Goal: Information Seeking & Learning: Learn about a topic

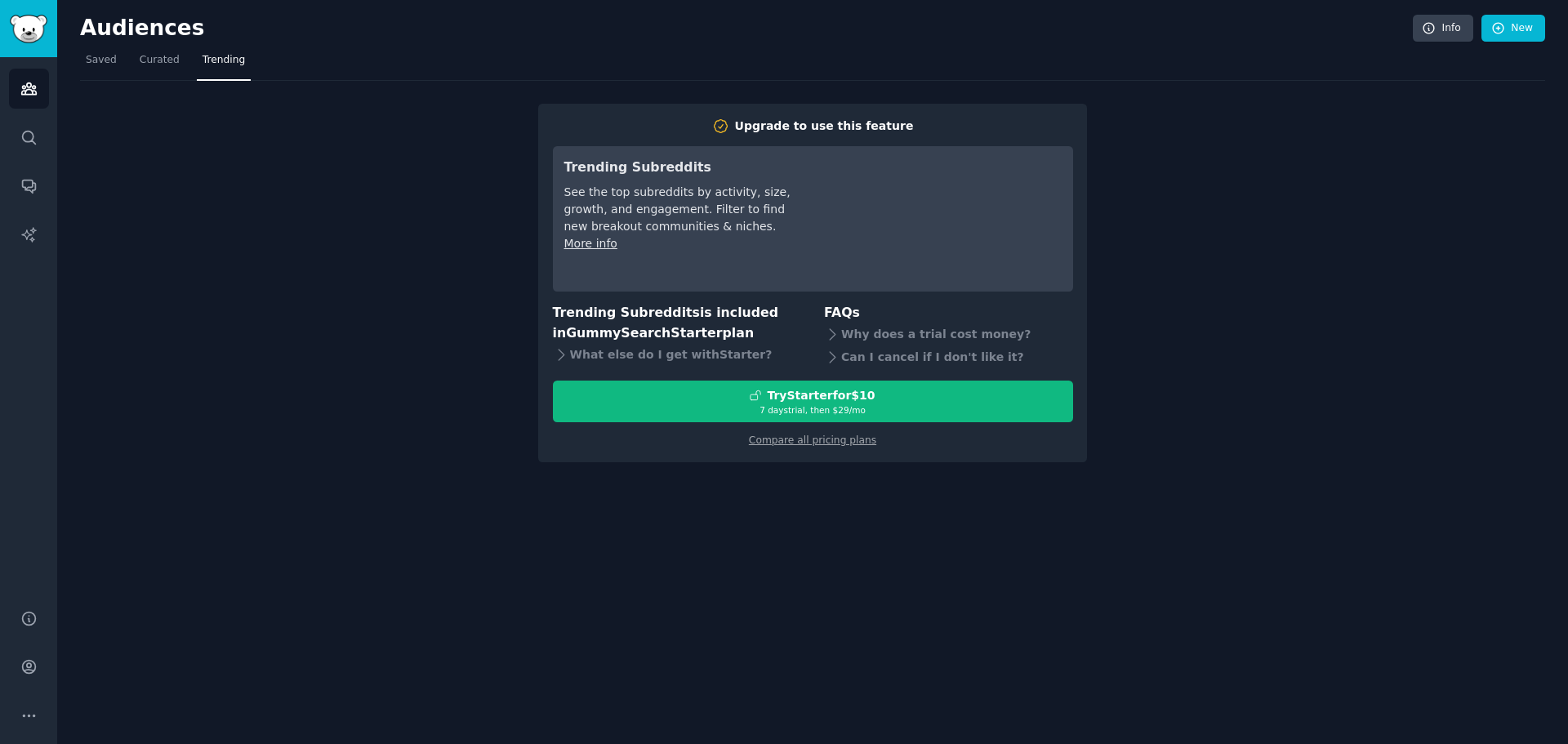
click at [178, 54] on nav "Saved Curated Trending" at bounding box center [813, 64] width 1465 height 34
click at [165, 63] on span "Curated" at bounding box center [159, 60] width 40 height 14
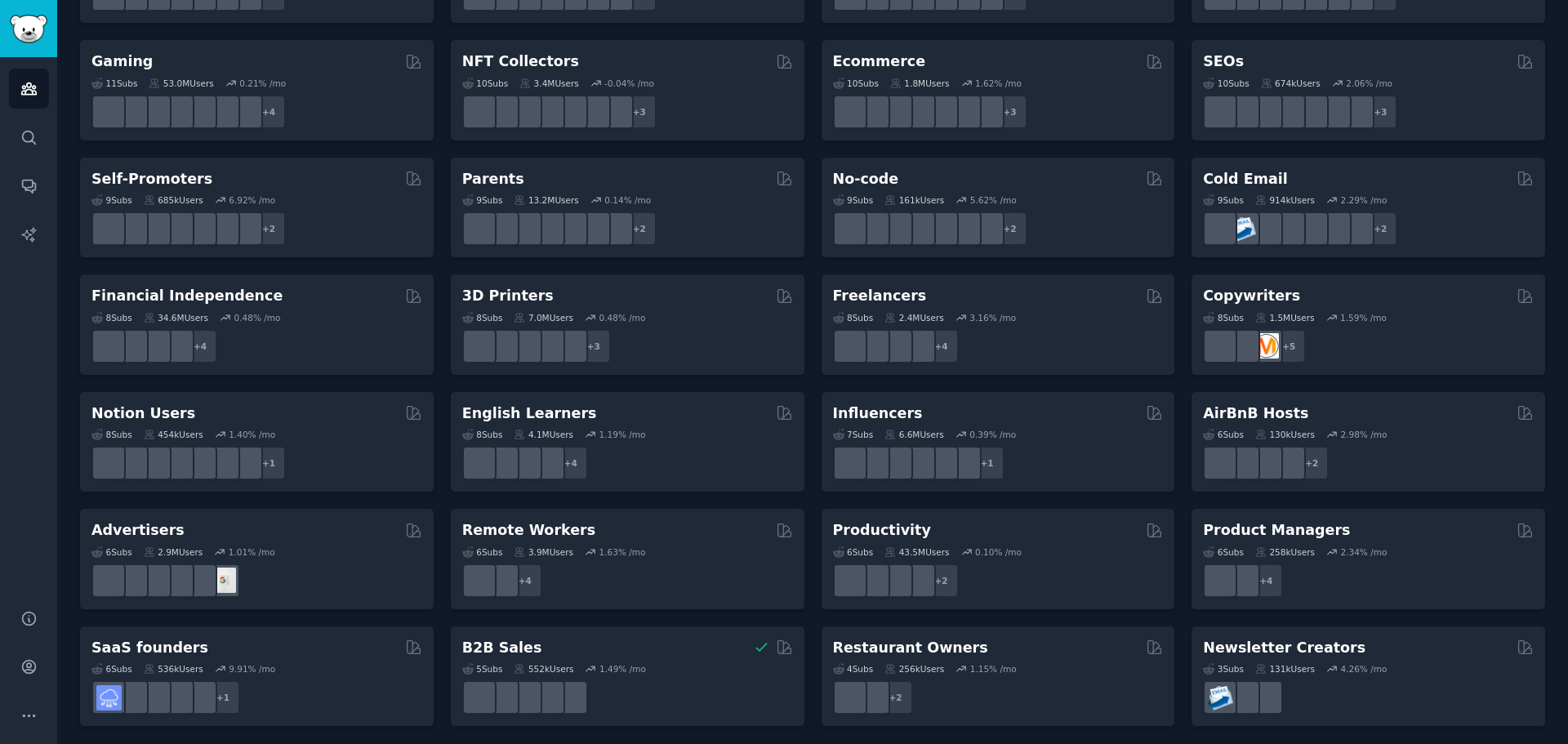
scroll to position [562, 0]
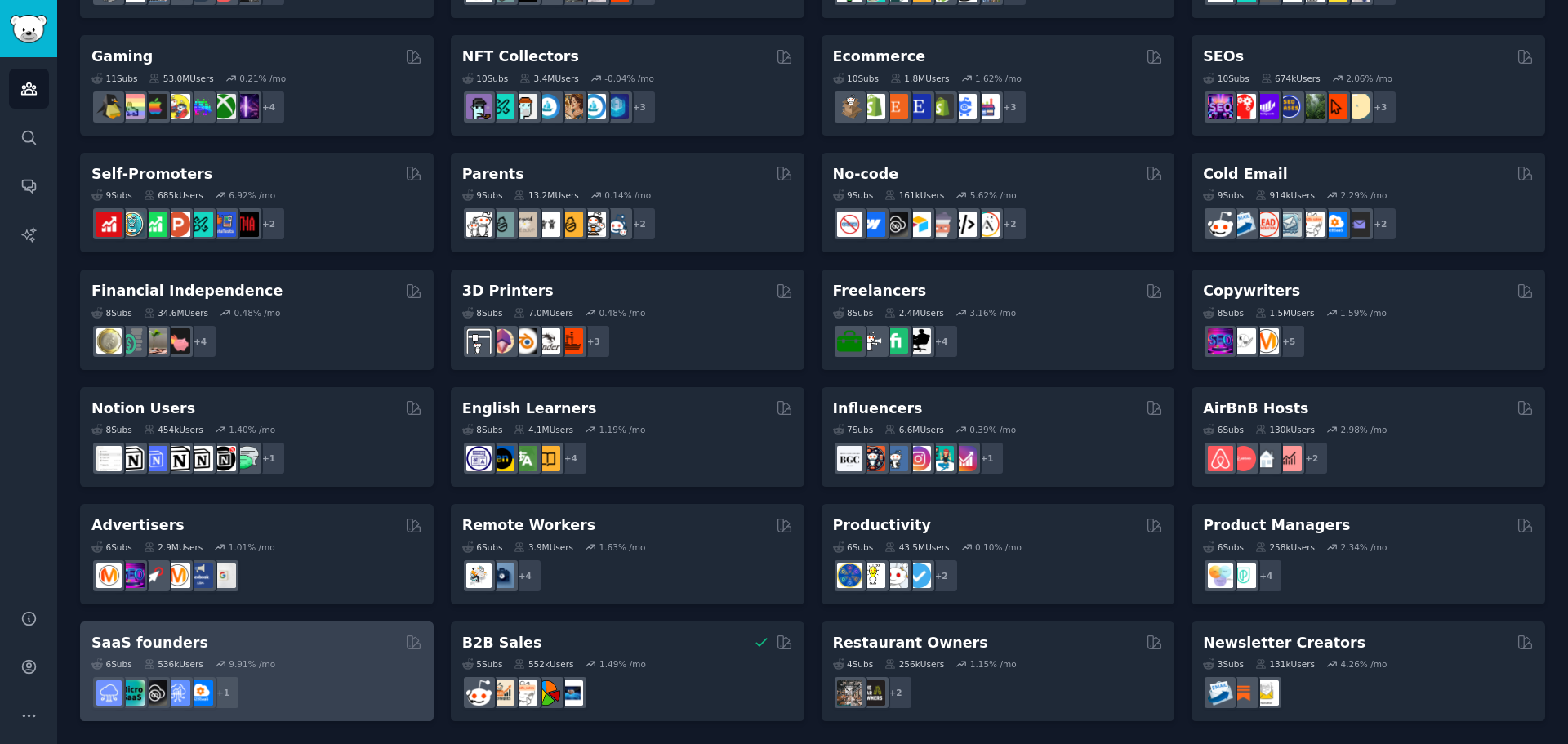
click at [155, 648] on h2 "SaaS founders" at bounding box center [150, 643] width 117 height 20
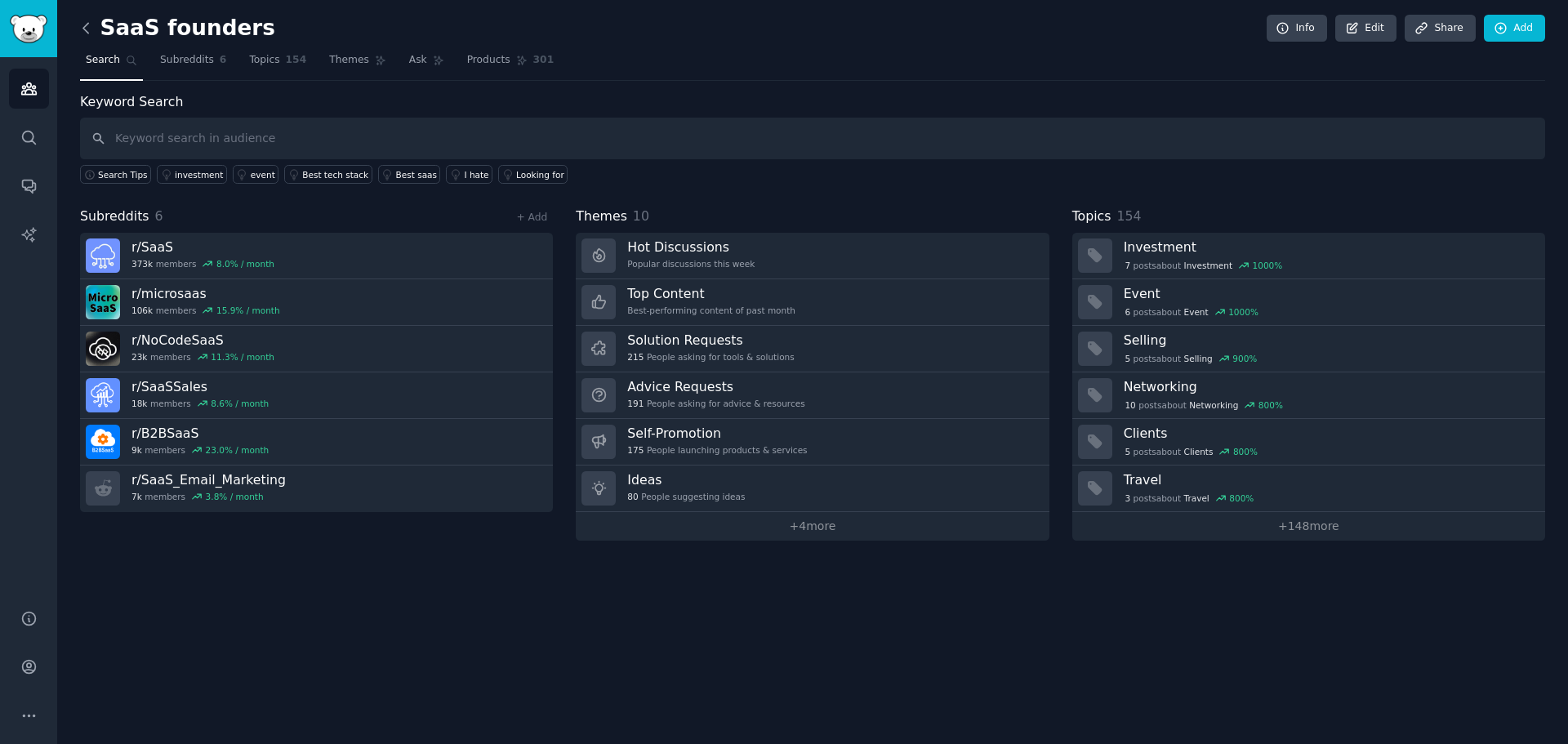
click at [94, 21] on icon at bounding box center [86, 28] width 17 height 17
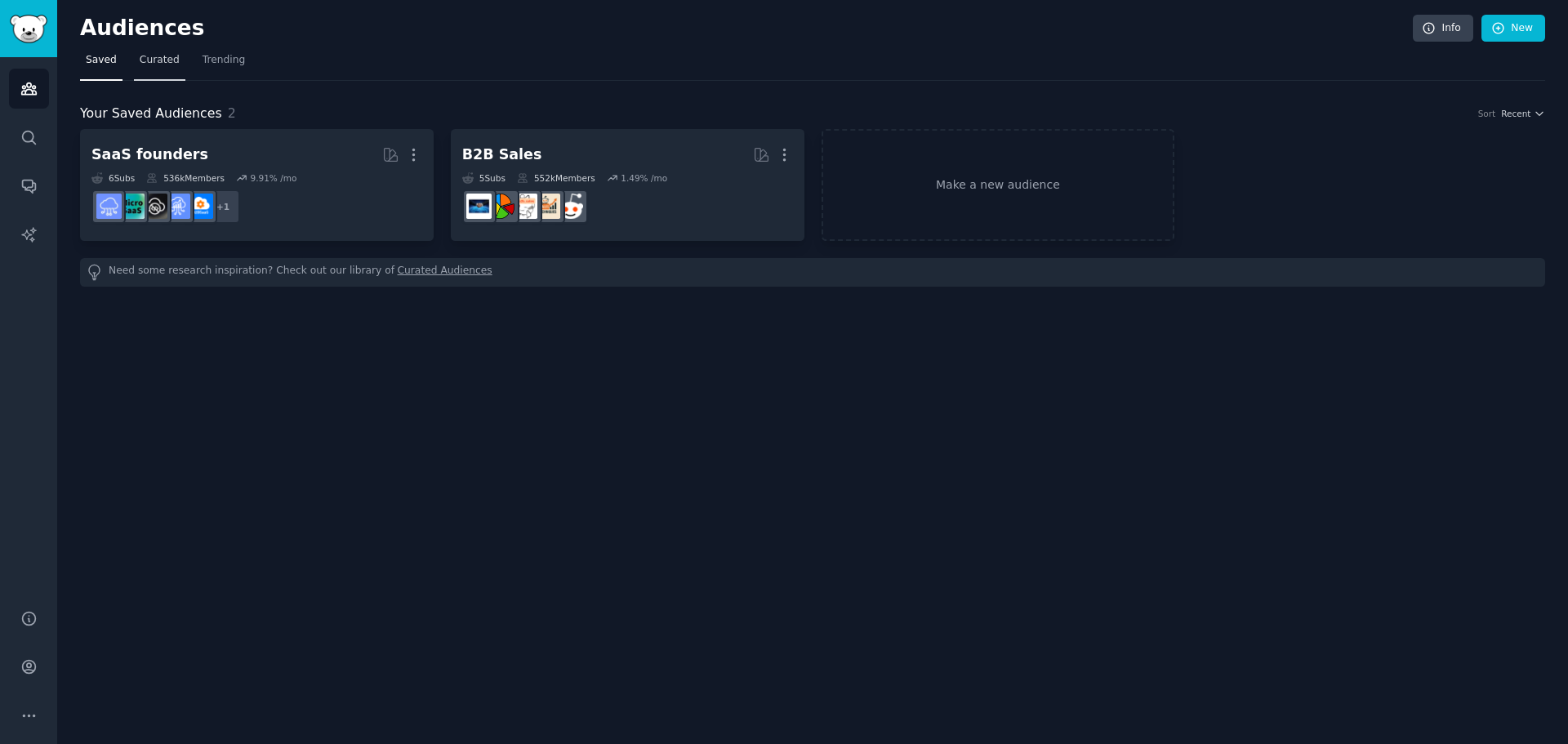
click at [147, 63] on span "Curated" at bounding box center [159, 60] width 40 height 14
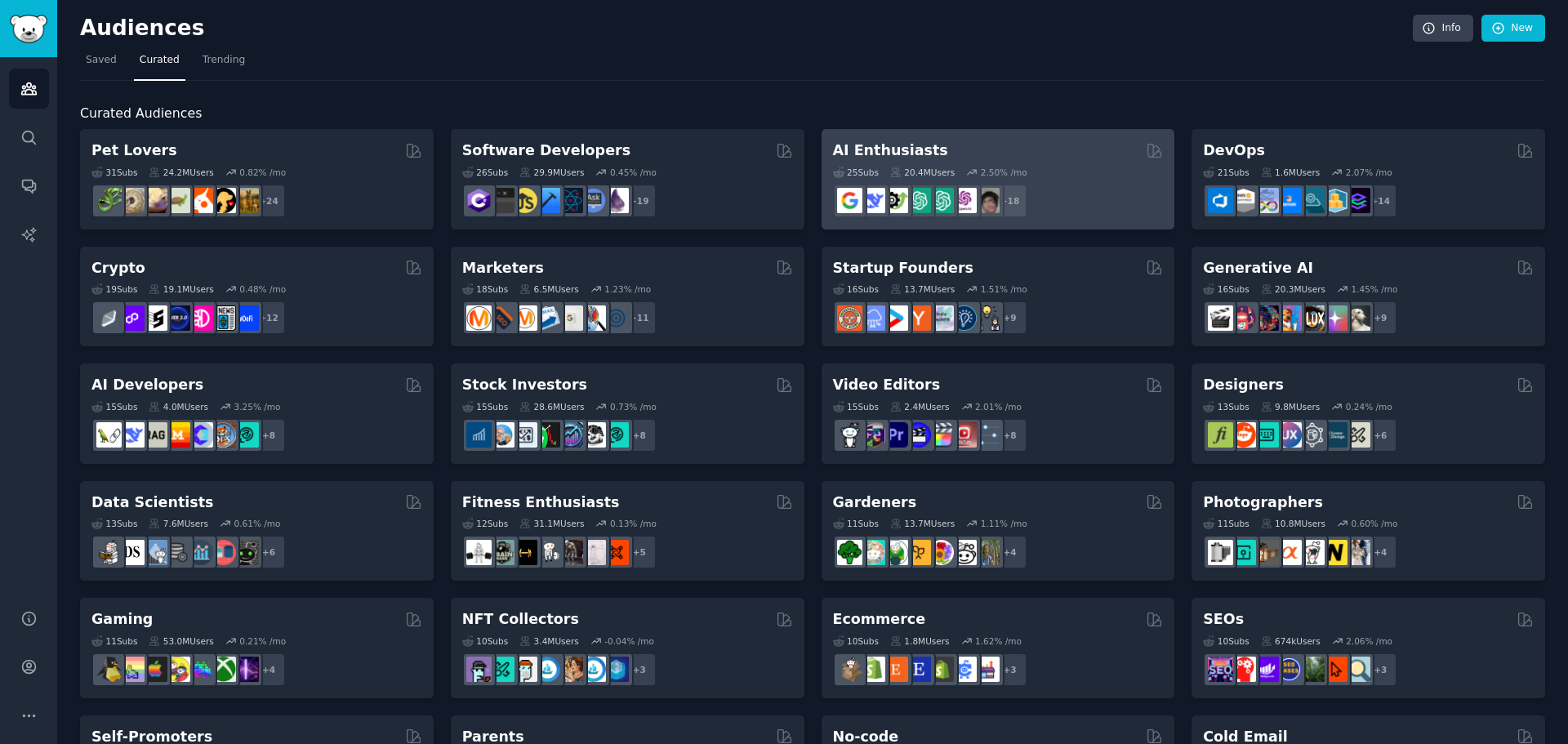
click at [909, 153] on h2 "AI Enthusiasts" at bounding box center [890, 150] width 115 height 20
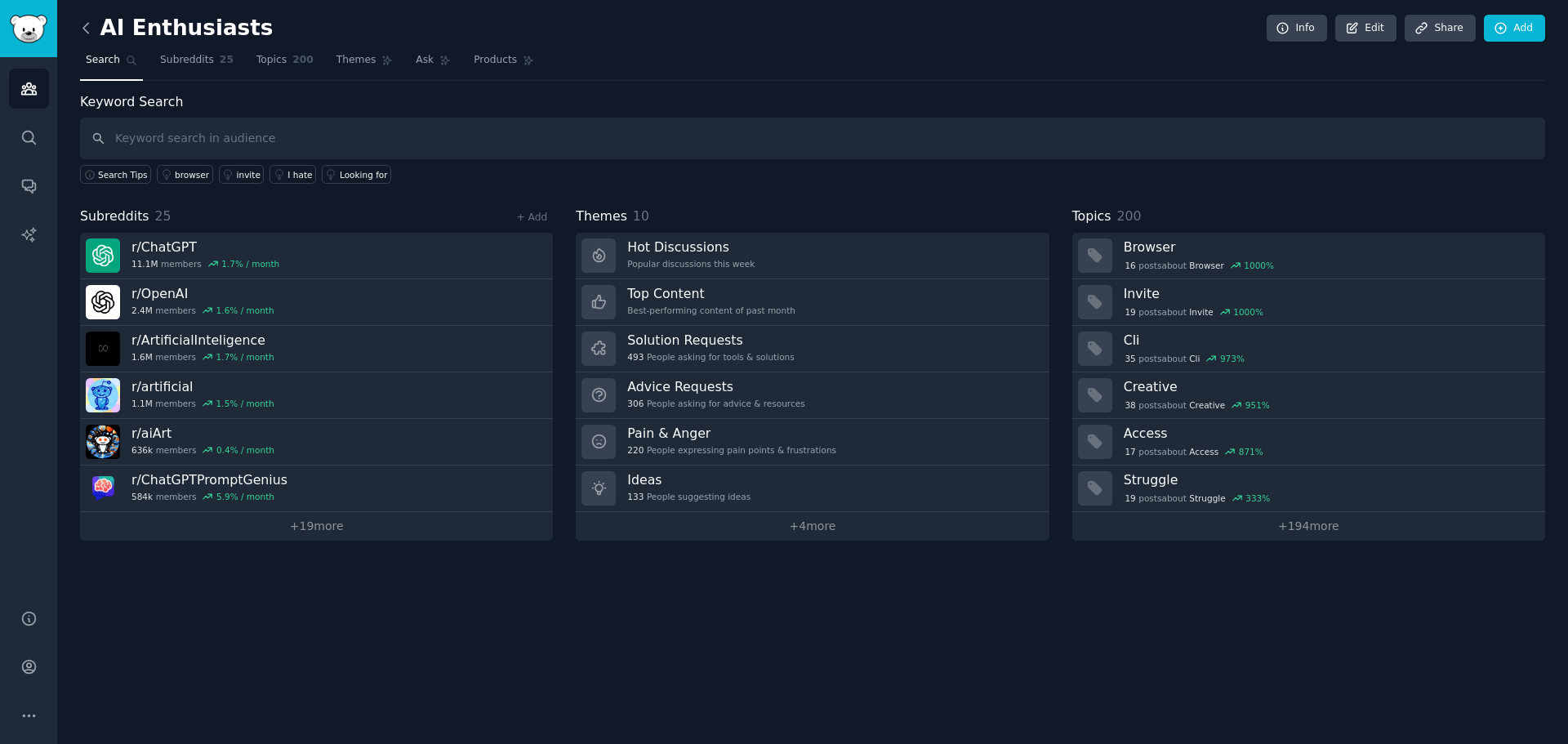
click at [87, 21] on icon at bounding box center [86, 28] width 17 height 17
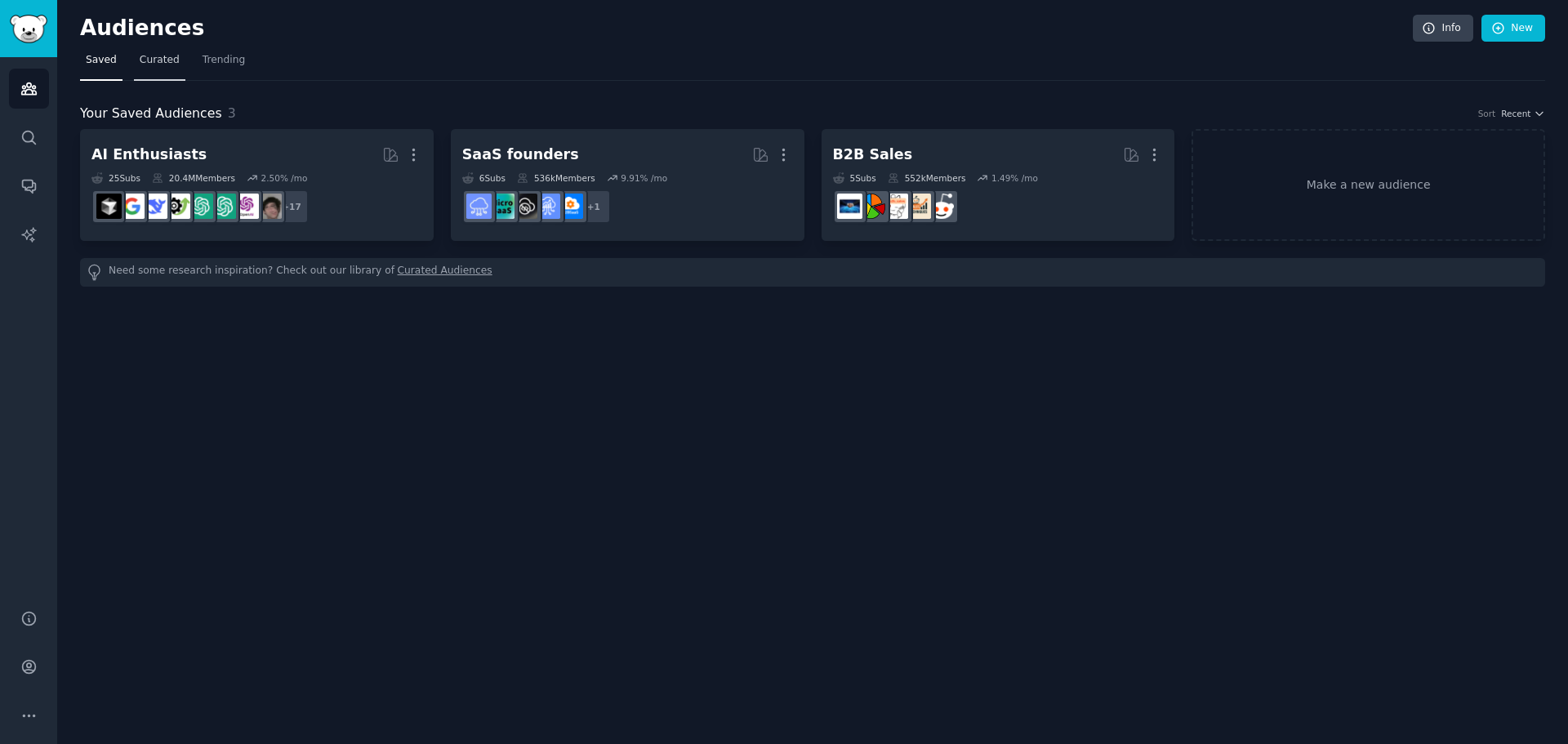
click at [173, 66] on link "Curated" at bounding box center [160, 64] width 52 height 34
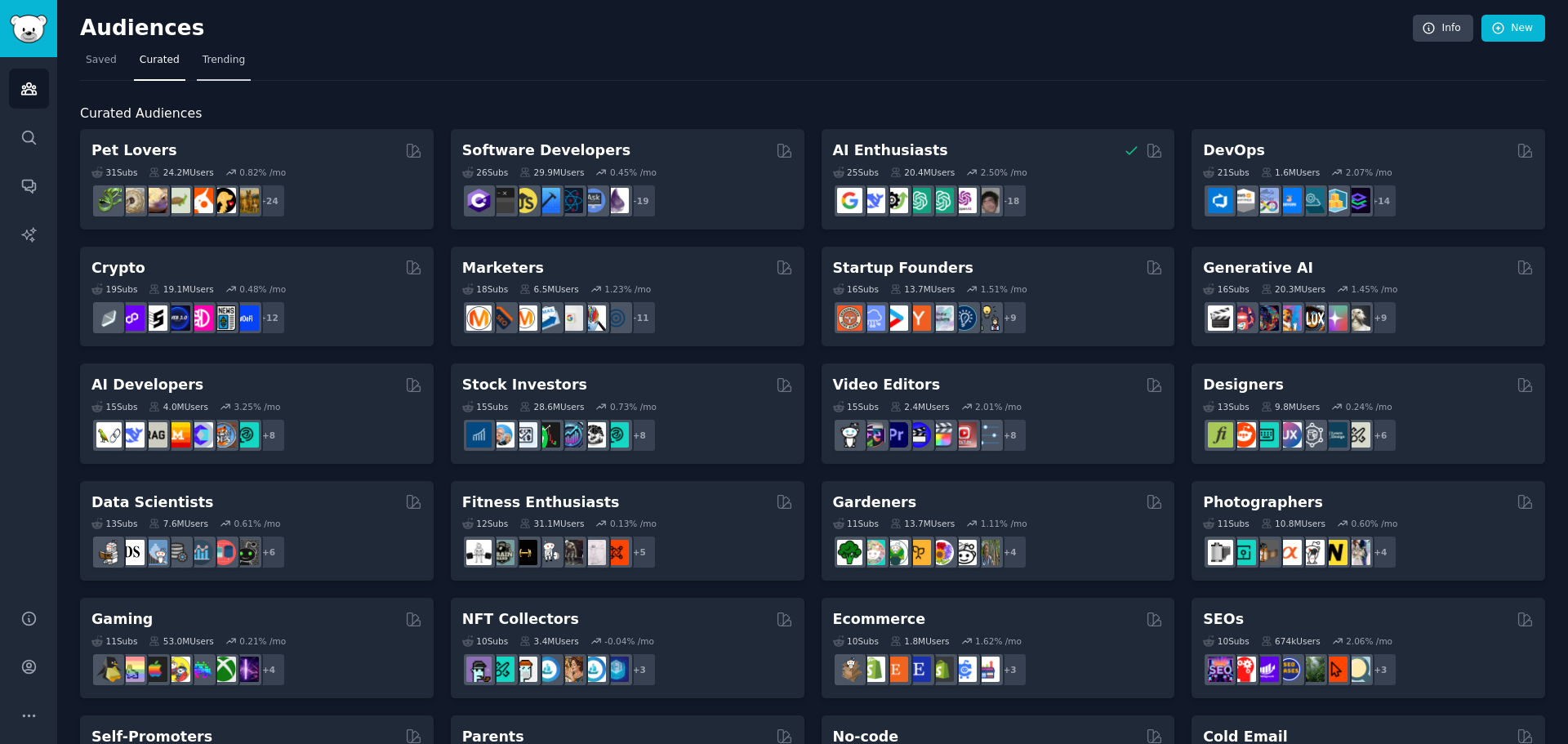
click at [219, 66] on span "Trending" at bounding box center [224, 60] width 42 height 14
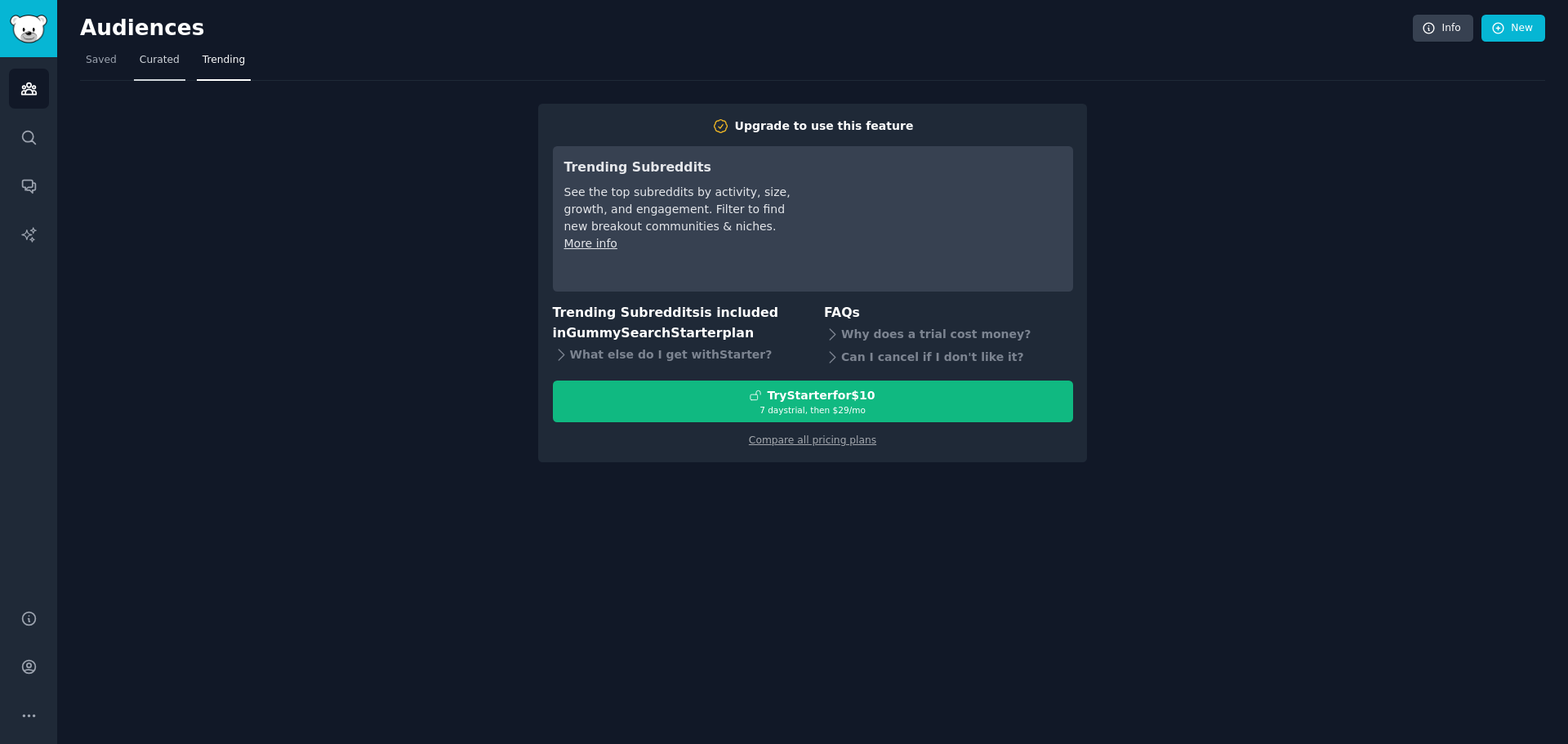
click at [145, 68] on link "Curated" at bounding box center [160, 64] width 52 height 34
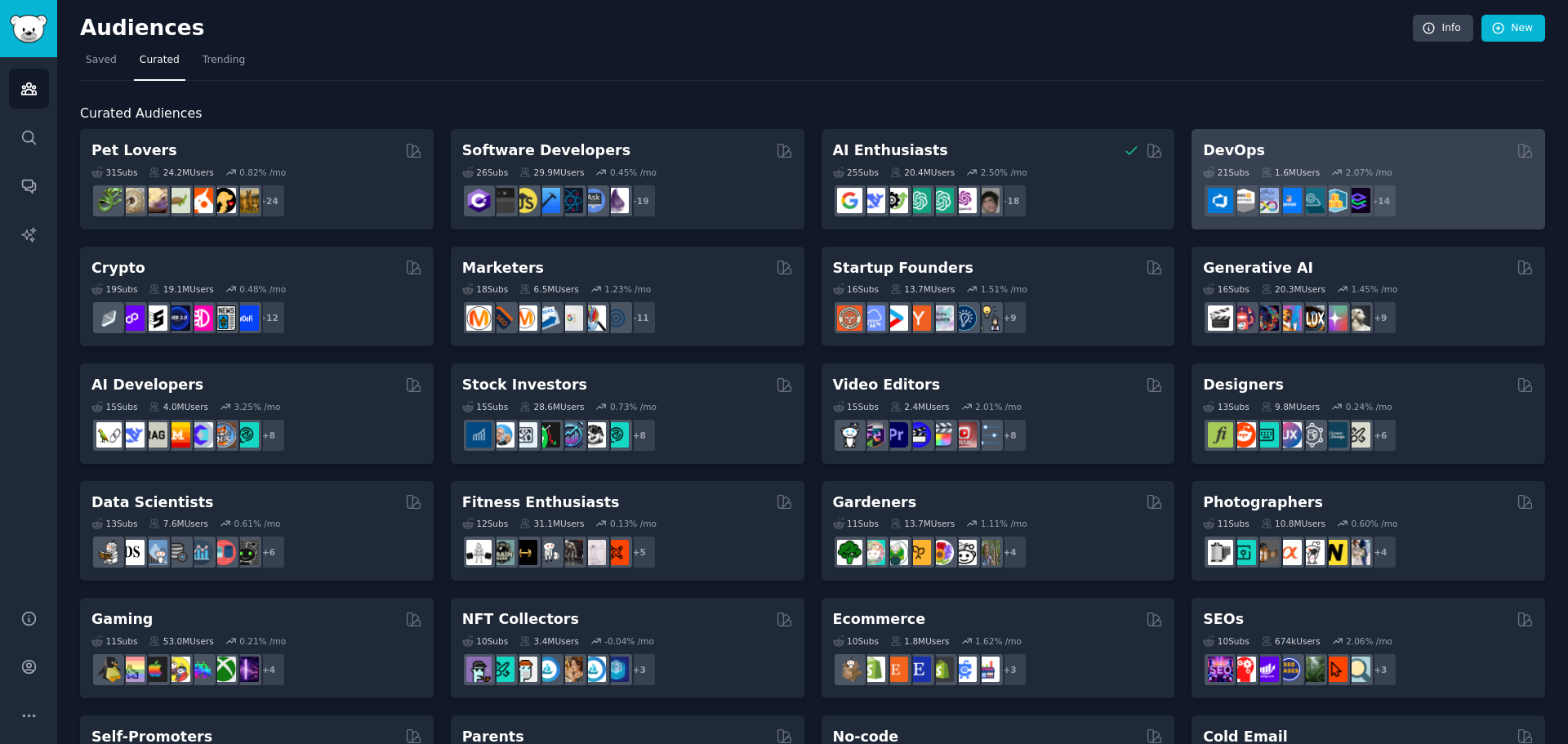
click at [1219, 147] on h2 "DevOps" at bounding box center [1233, 150] width 62 height 20
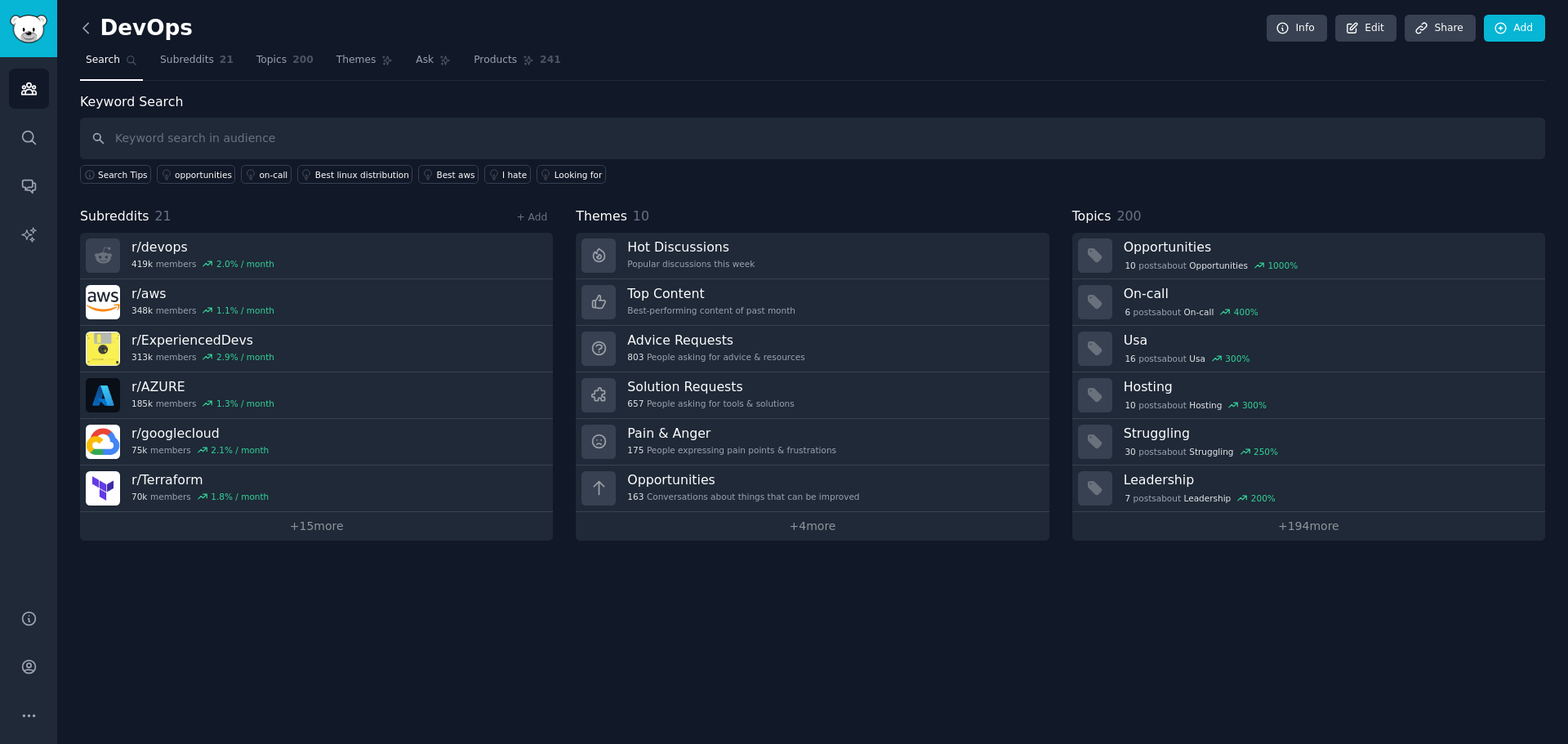
click at [91, 24] on icon at bounding box center [86, 28] width 17 height 17
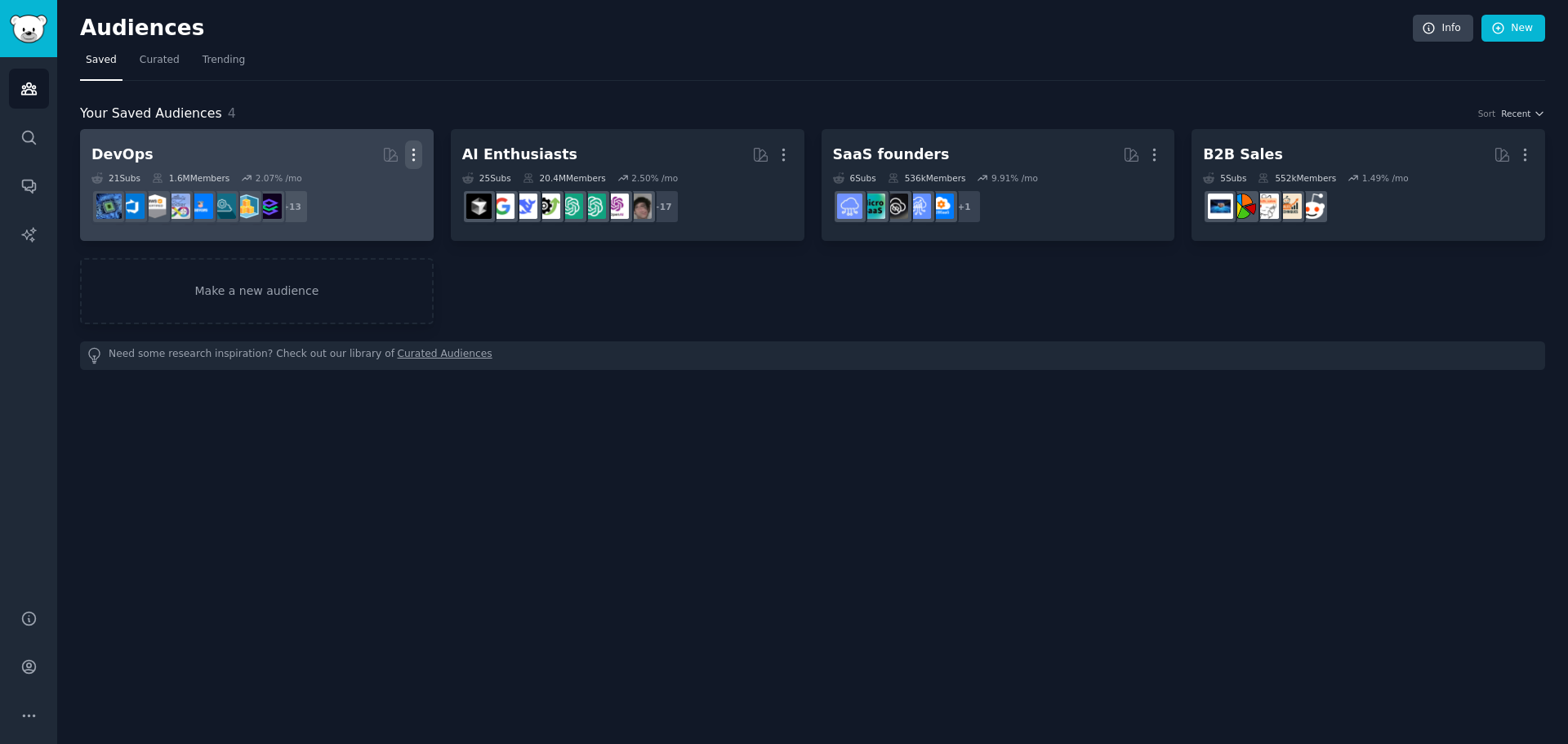
click at [411, 158] on icon "button" at bounding box center [414, 155] width 17 height 17
click at [366, 193] on p "Delete" at bounding box center [369, 189] width 37 height 17
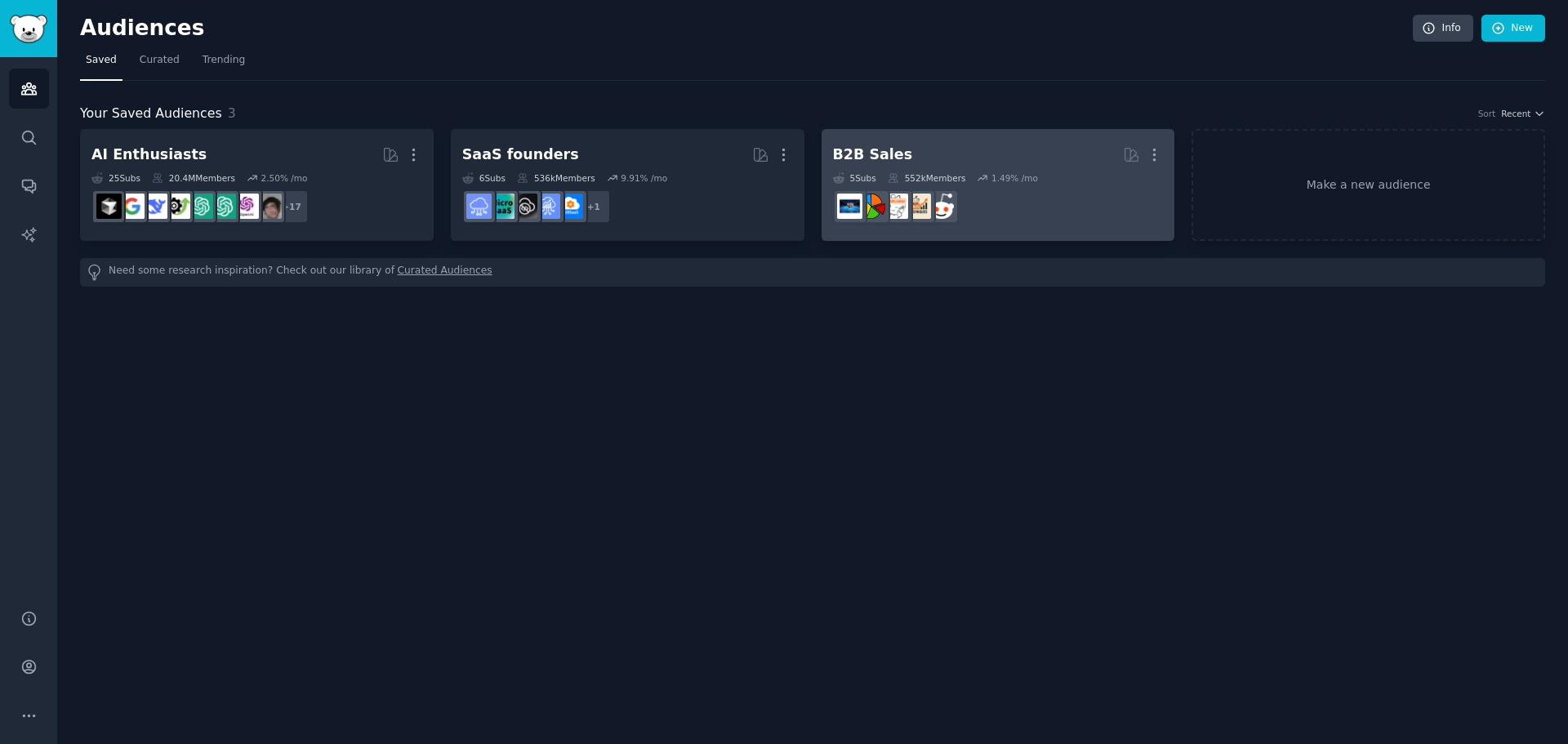
click at [874, 154] on div "B2B Sales" at bounding box center [873, 155] width 80 height 20
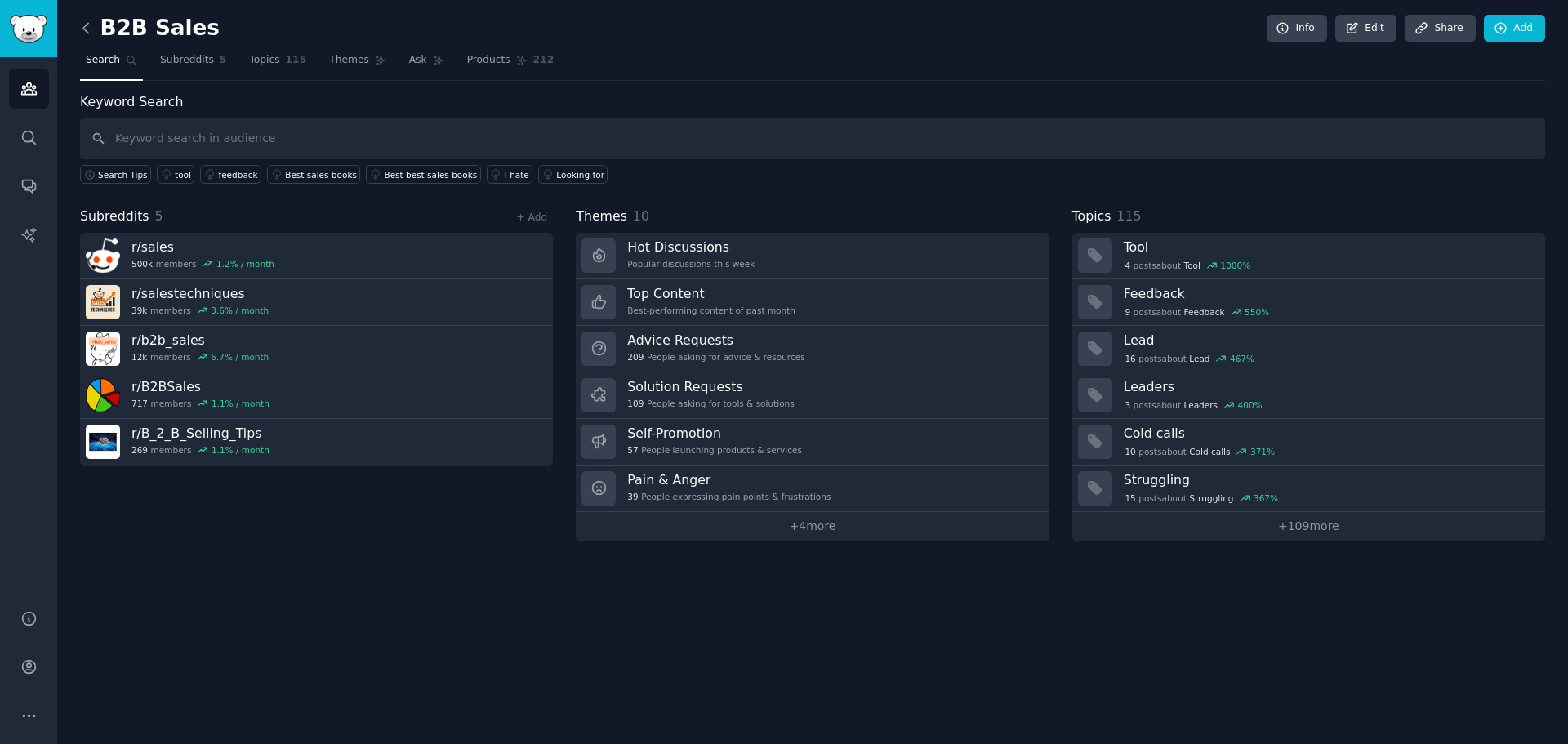
click at [93, 30] on icon at bounding box center [86, 28] width 17 height 17
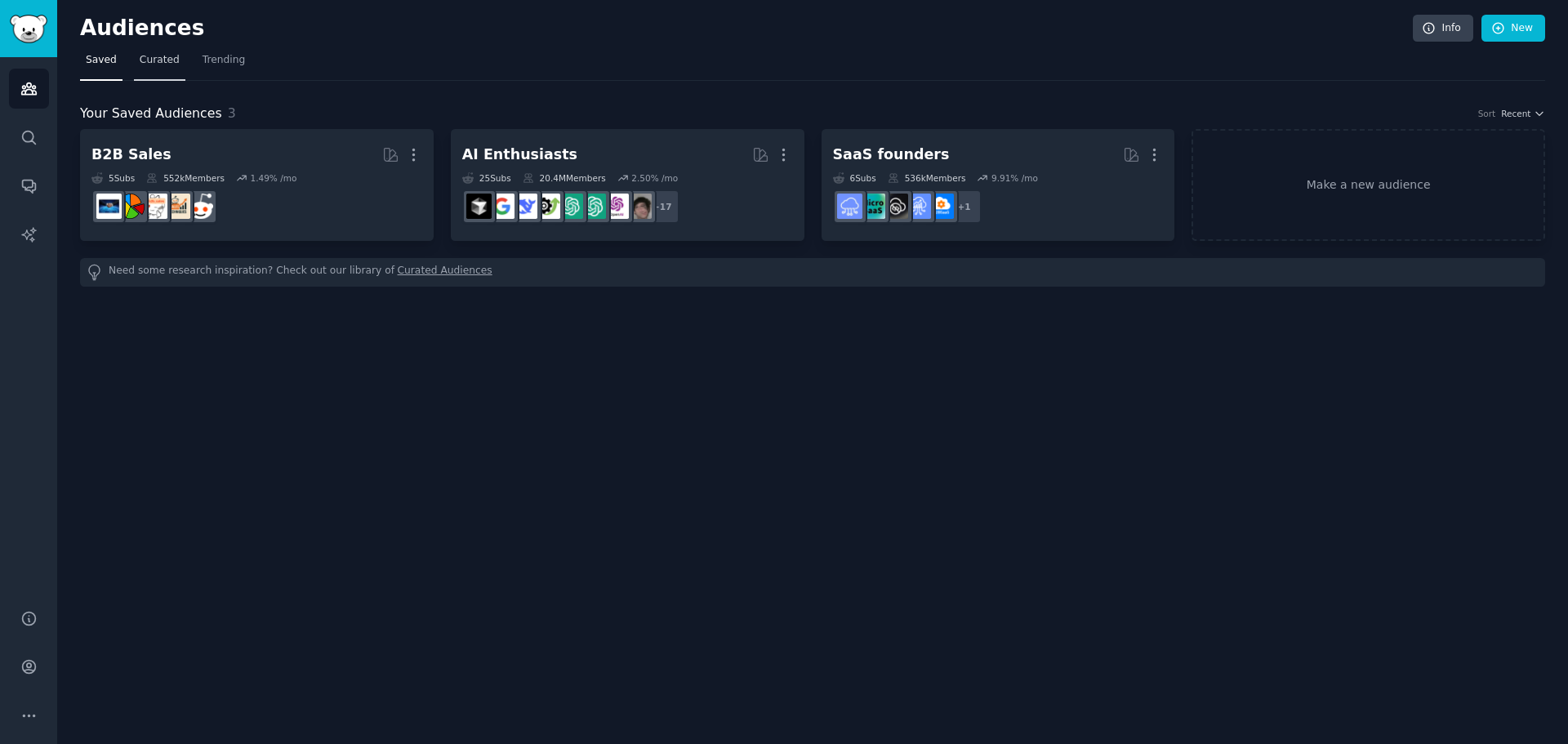
click at [169, 57] on span "Curated" at bounding box center [159, 60] width 40 height 14
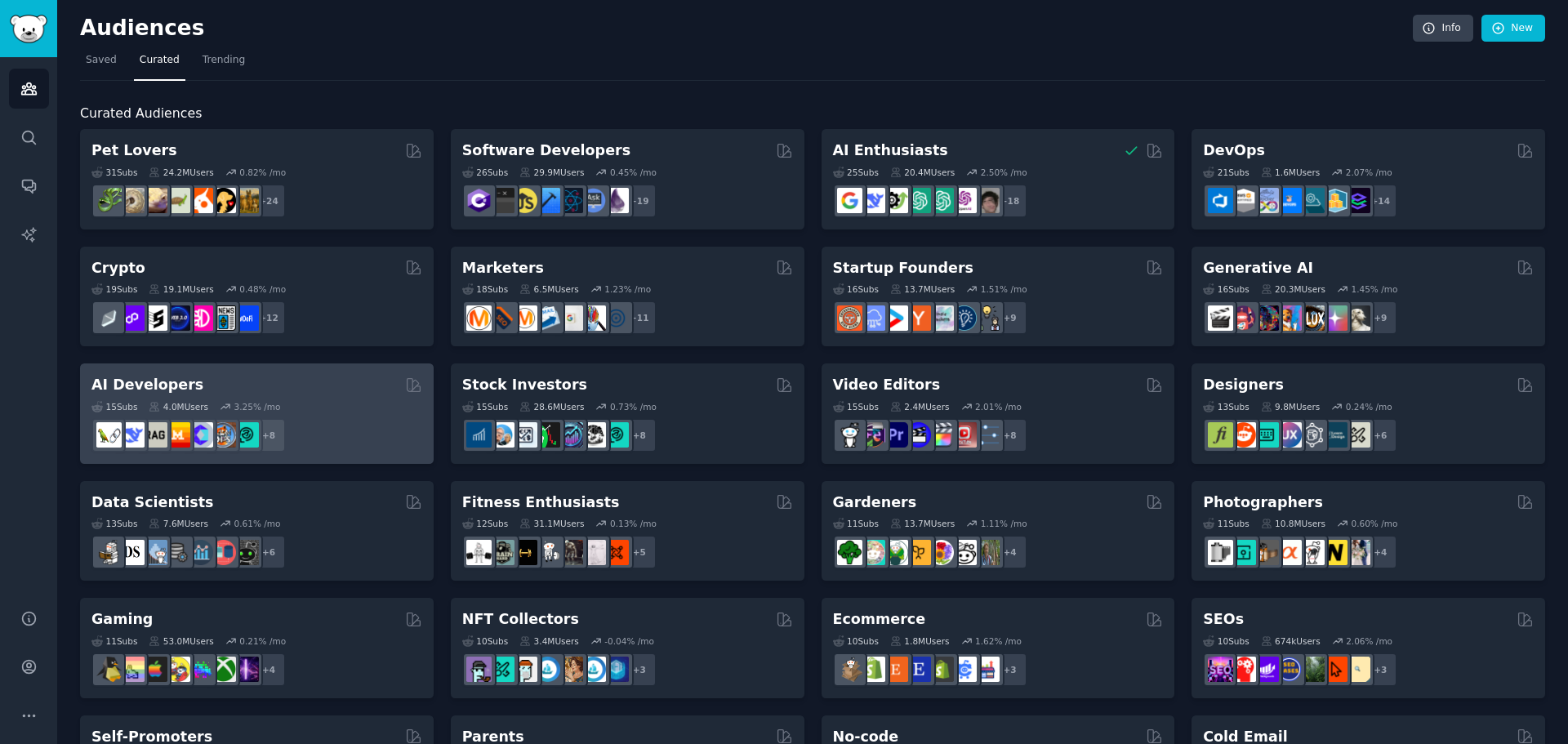
click at [177, 385] on h2 "AI Developers" at bounding box center [147, 385] width 112 height 20
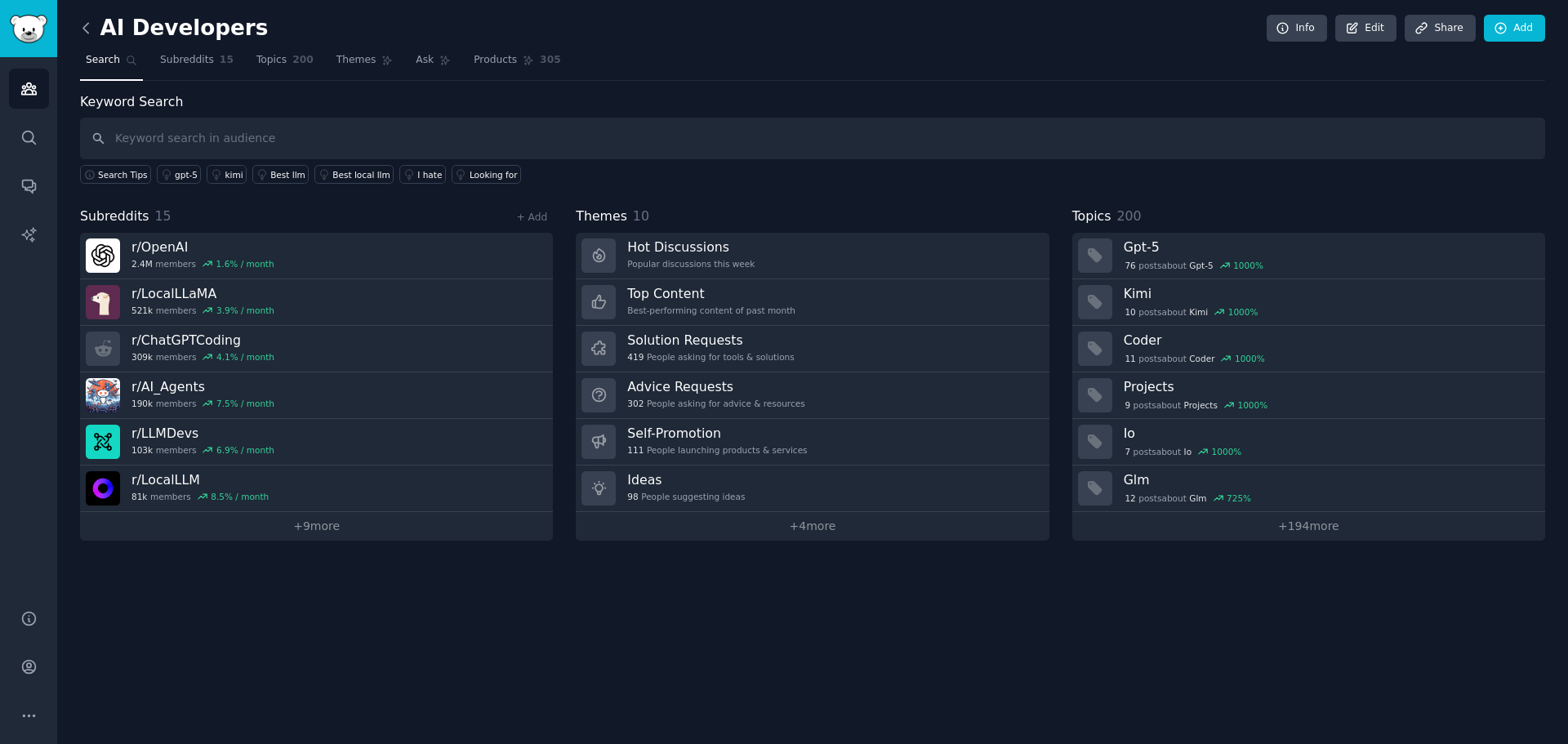
click at [85, 24] on icon at bounding box center [86, 28] width 17 height 17
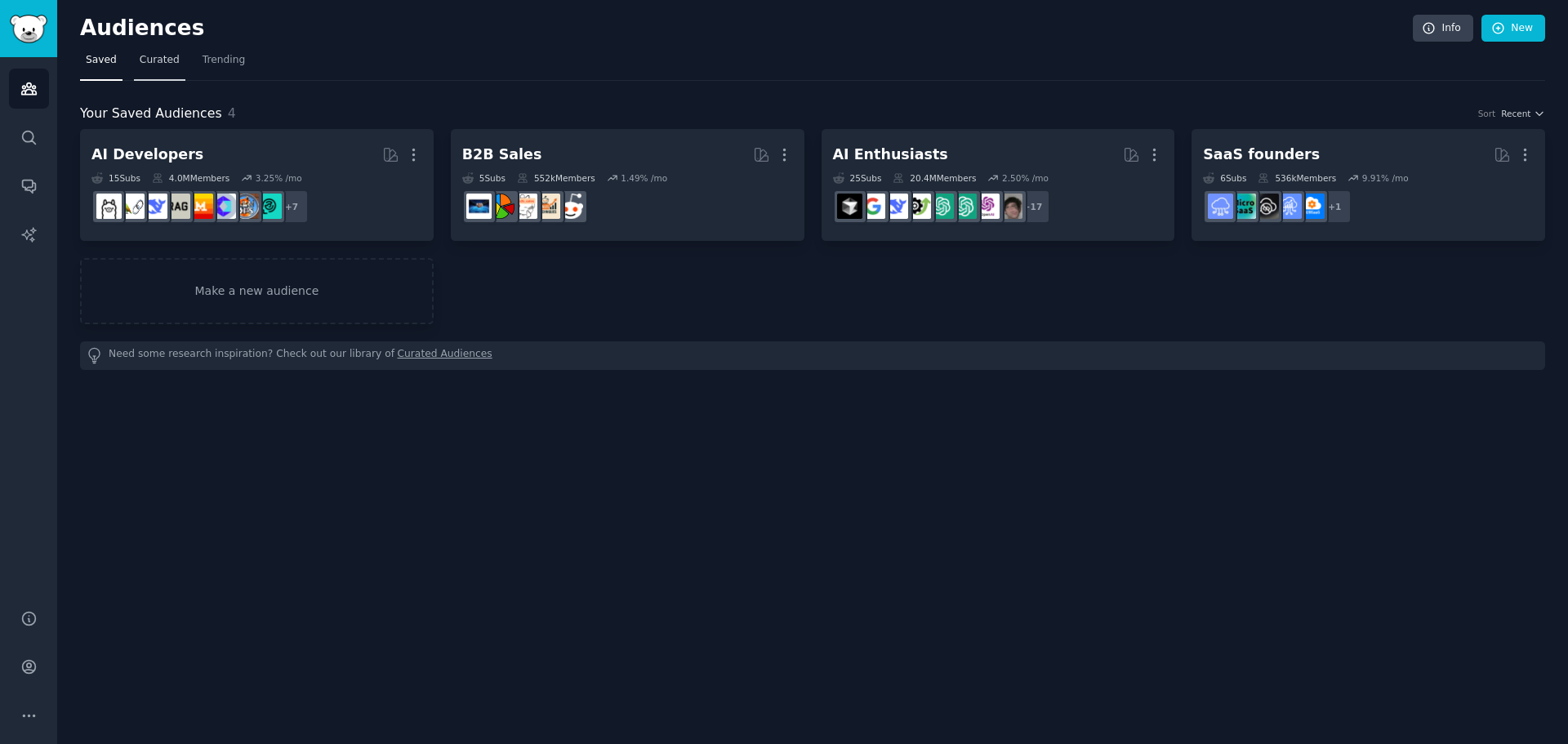
click at [150, 58] on span "Curated" at bounding box center [159, 60] width 40 height 14
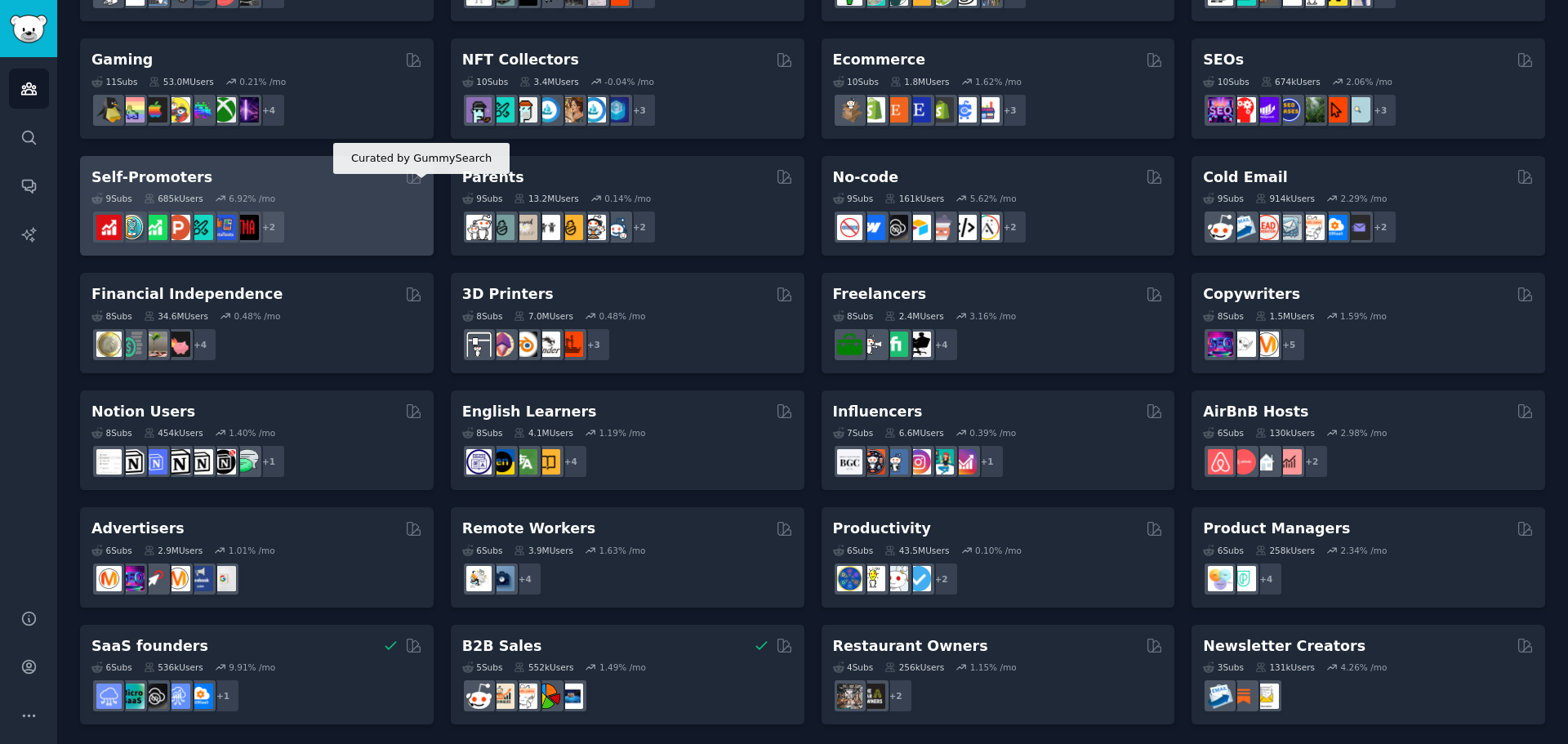
scroll to position [562, 0]
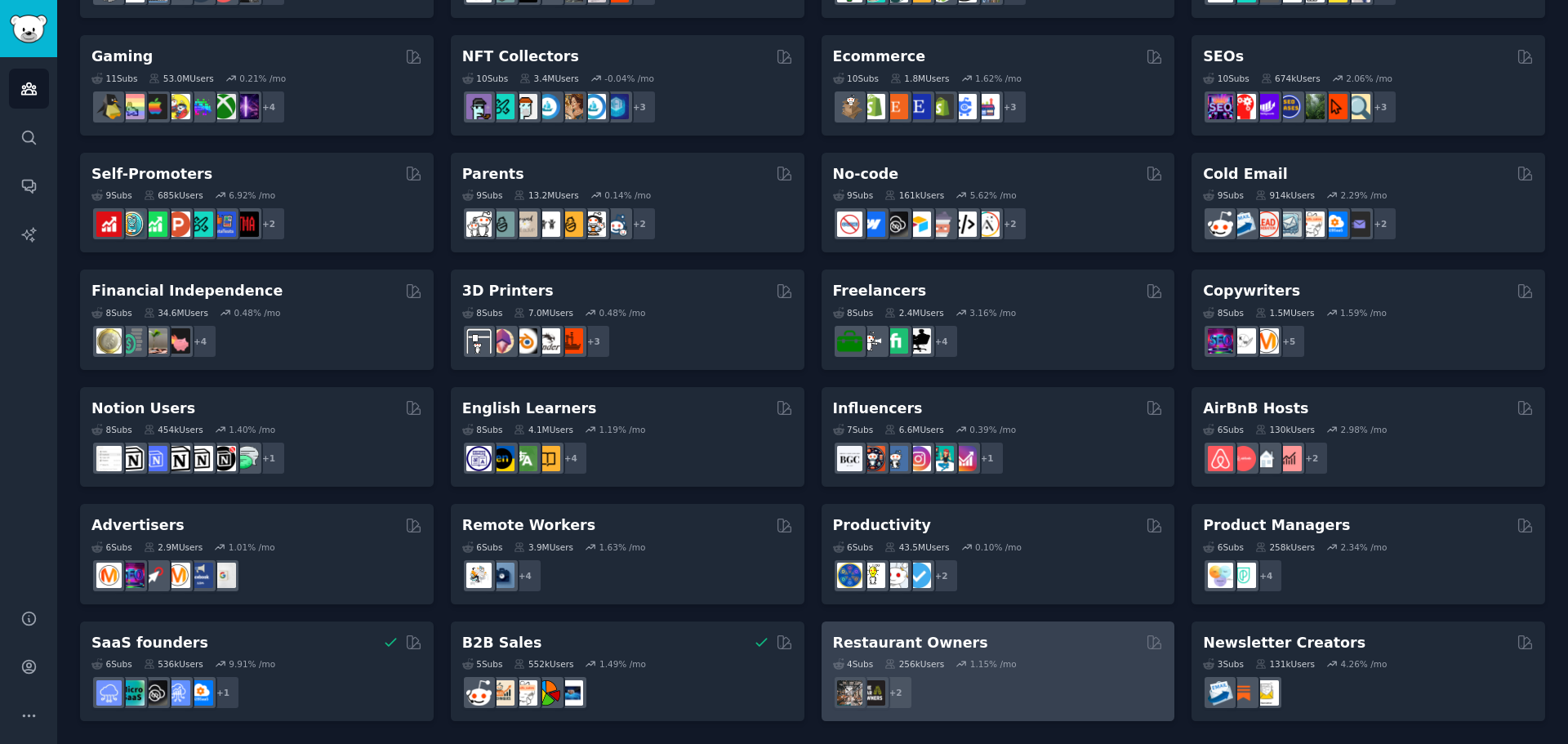
click at [851, 644] on h2 "Restaurant Owners" at bounding box center [911, 643] width 155 height 20
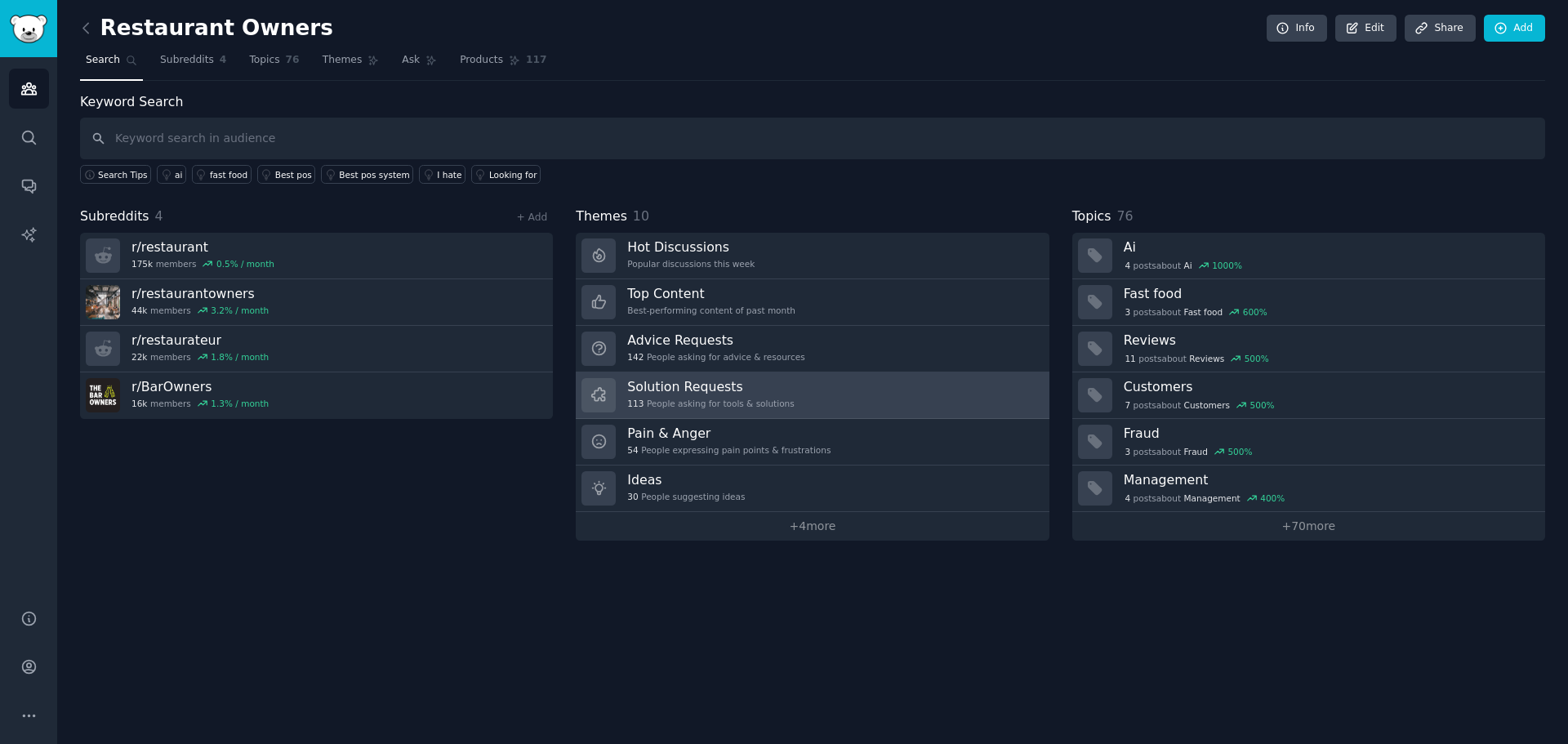
click at [802, 394] on link "Solution Requests 113 People asking for tools & solutions" at bounding box center [813, 395] width 473 height 46
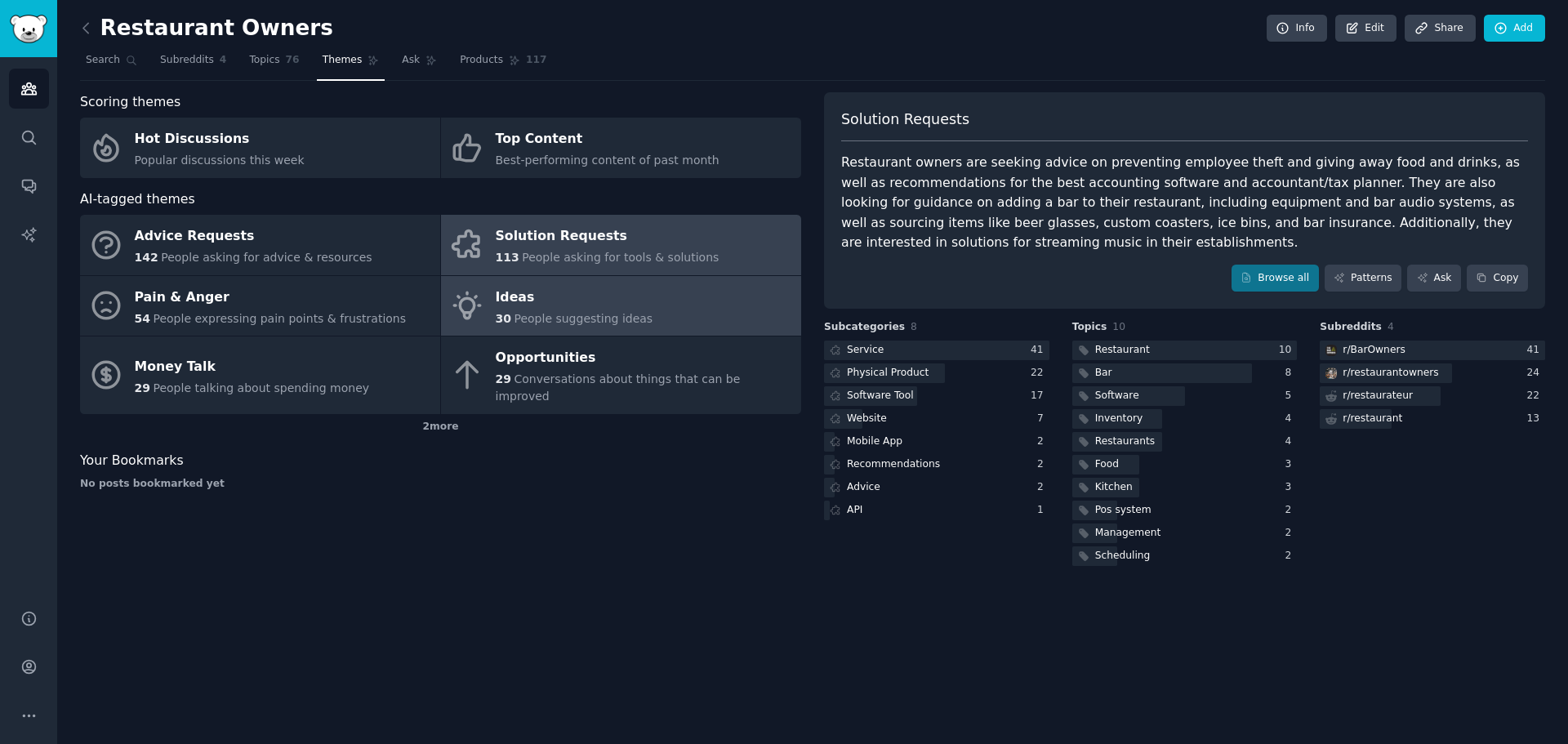
click at [513, 276] on link "Ideas 30 People suggesting ideas" at bounding box center [621, 307] width 360 height 61
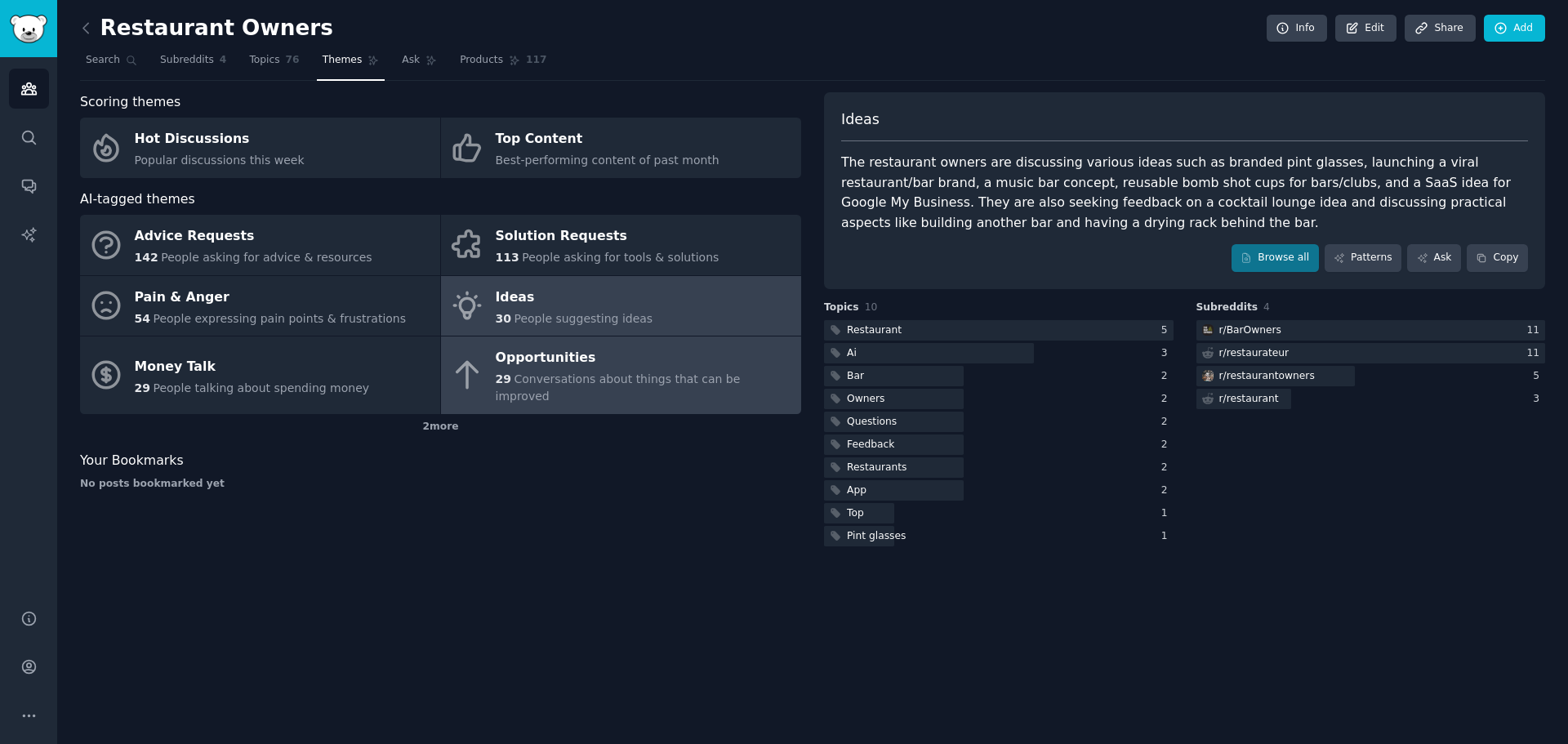
click at [527, 347] on div "Opportunities" at bounding box center [645, 358] width 297 height 26
